Goal: Navigation & Orientation: Go to known website

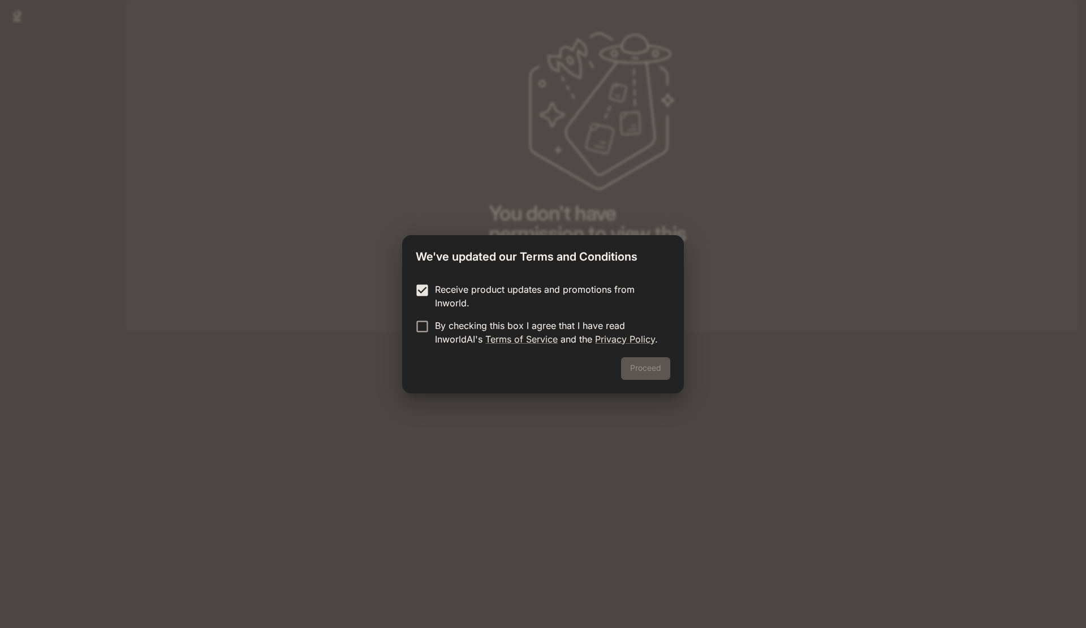
click at [430, 316] on form "Receive product updates and promotions from Inworld. By checking this box I agr…" at bounding box center [543, 314] width 255 height 63
click at [660, 372] on button "Proceed" at bounding box center [645, 368] width 49 height 23
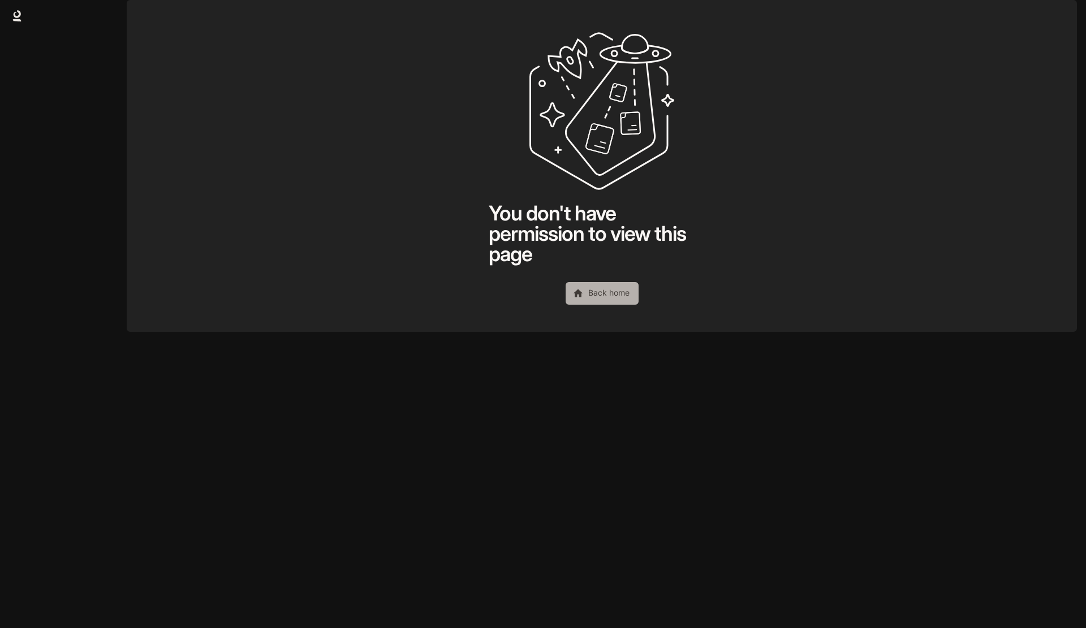
click at [607, 305] on link "Back home" at bounding box center [602, 293] width 73 height 23
click at [609, 305] on link "Back home" at bounding box center [602, 293] width 73 height 23
click at [20, 16] on icon at bounding box center [17, 14] width 7 height 8
